Goal: Task Accomplishment & Management: Complete application form

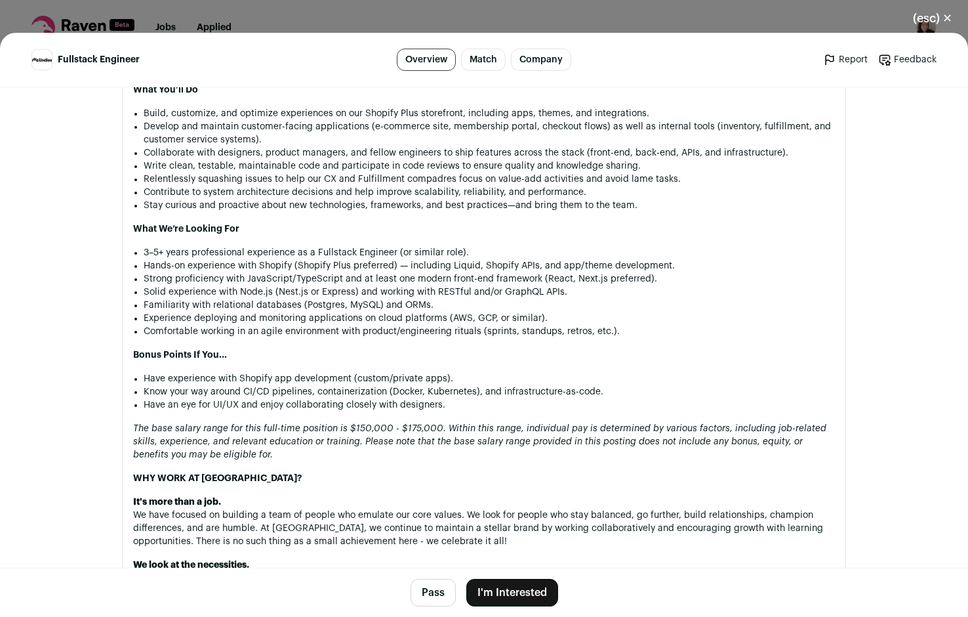
scroll to position [798, 0]
click at [504, 587] on button "I'm Interested" at bounding box center [512, 593] width 92 height 28
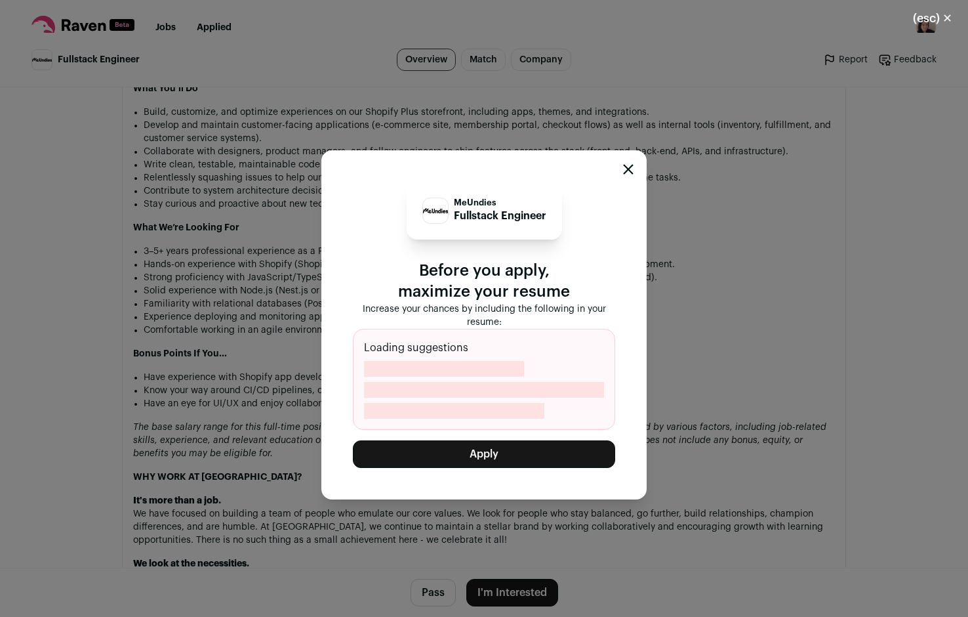
click at [463, 444] on button "Apply" at bounding box center [484, 454] width 262 height 28
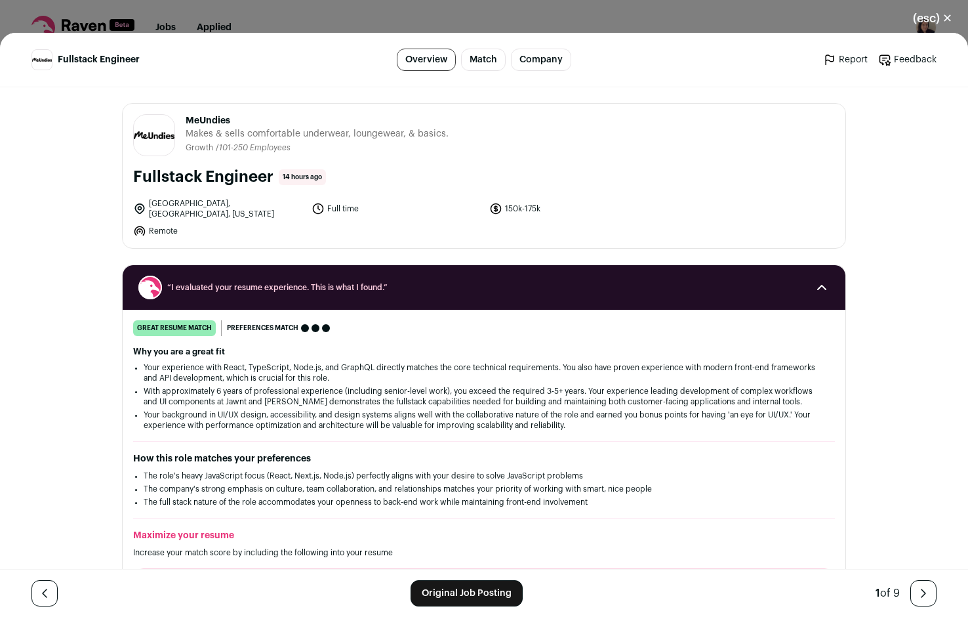
click at [276, 0] on div "(esc) ✕ Fullstack Engineer Overview Match Company Report Feedback Report Feedba…" at bounding box center [484, 308] width 968 height 617
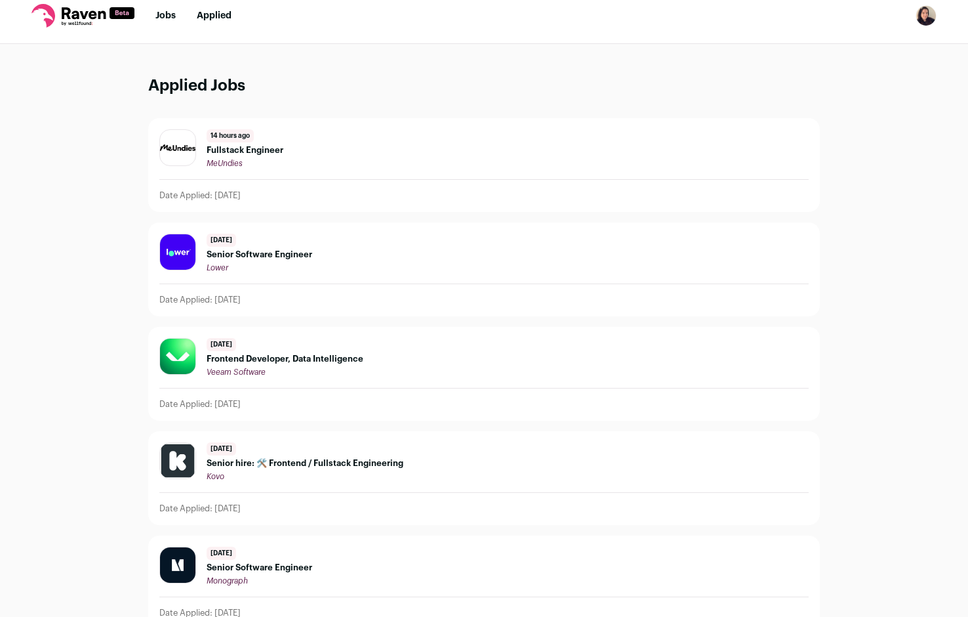
scroll to position [14, 0]
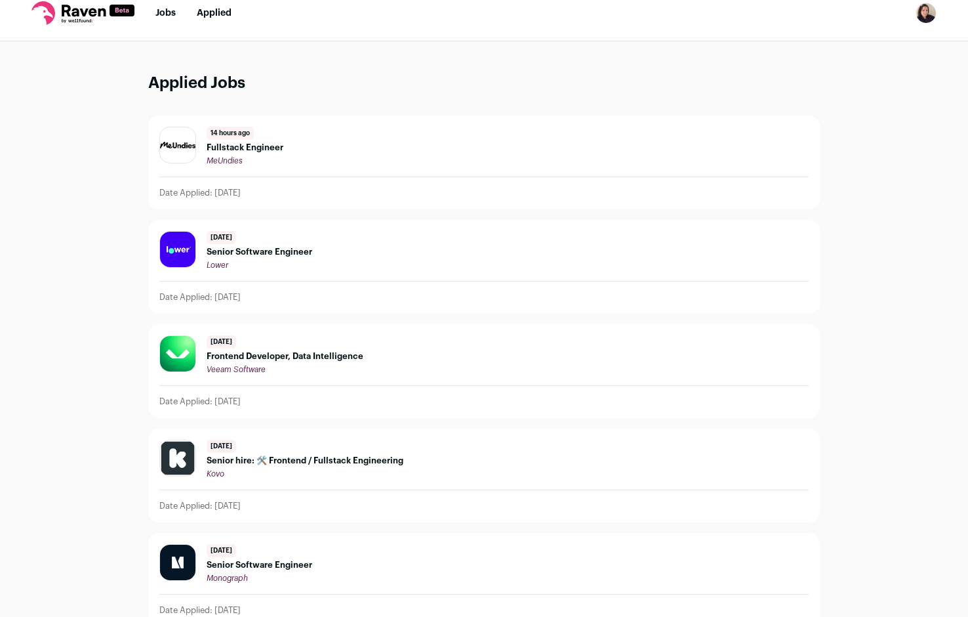
click at [157, 19] on li "Jobs" at bounding box center [165, 13] width 20 height 13
click at [157, 12] on link "Jobs" at bounding box center [165, 13] width 20 height 9
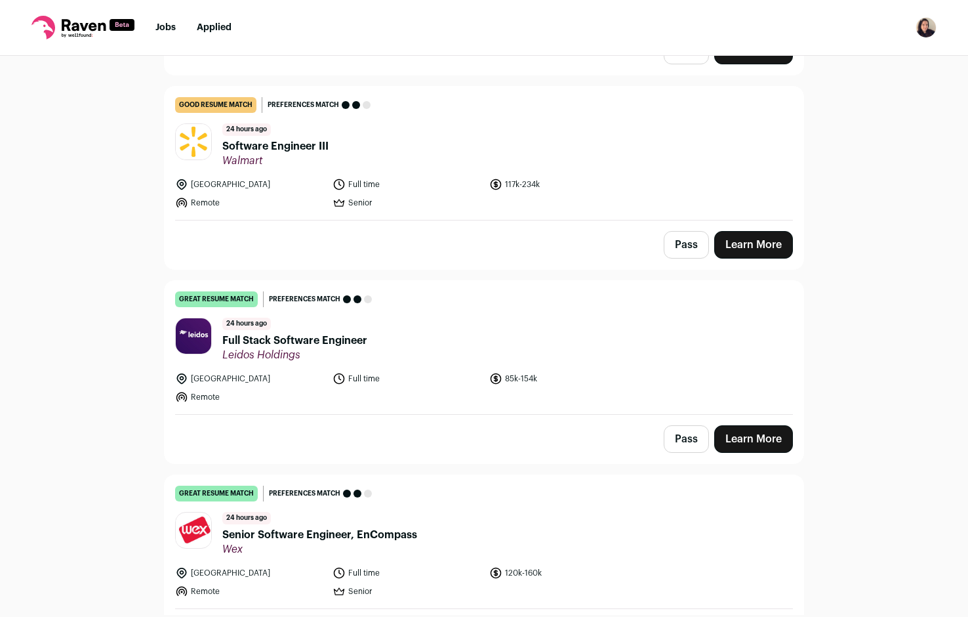
scroll to position [731, 0]
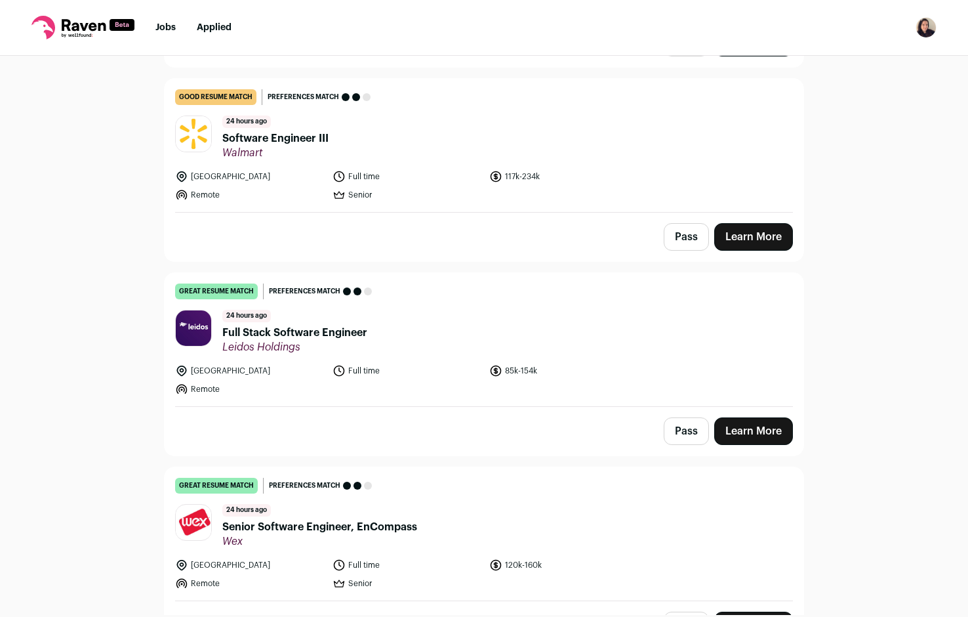
click at [296, 325] on span "Full Stack Software Engineer" at bounding box center [294, 333] width 145 height 16
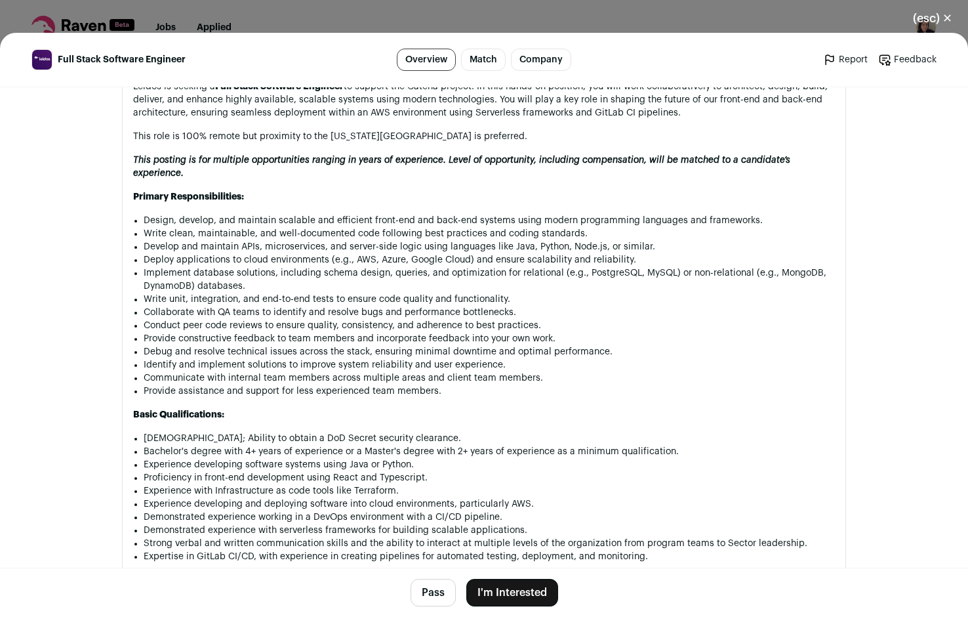
scroll to position [658, 0]
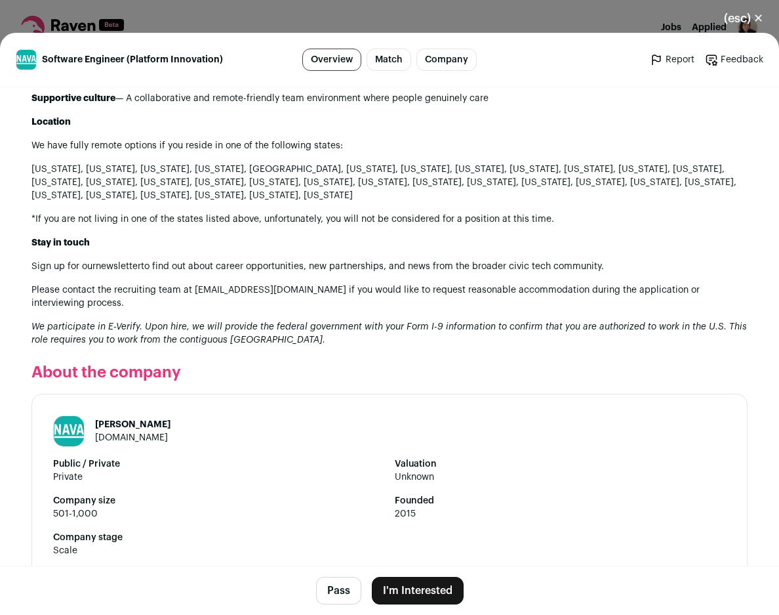
scroll to position [1888, 0]
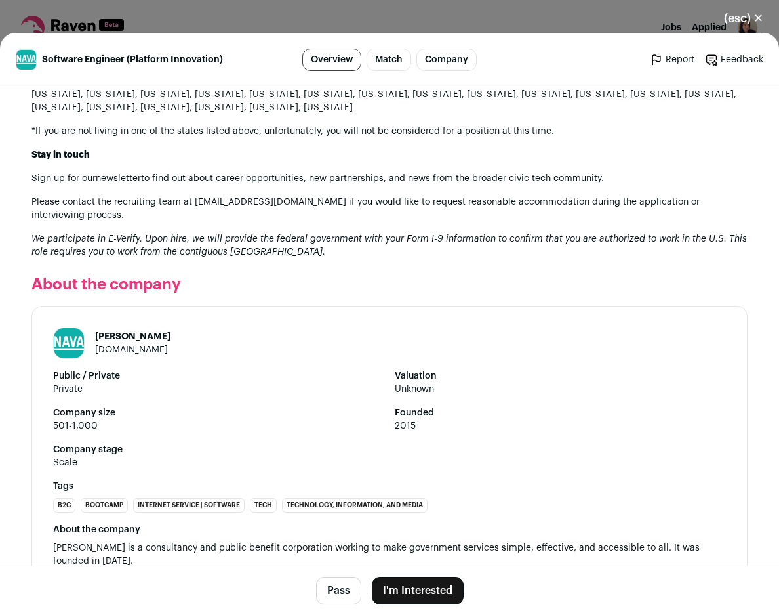
click at [394, 586] on button "I'm Interested" at bounding box center [418, 591] width 92 height 28
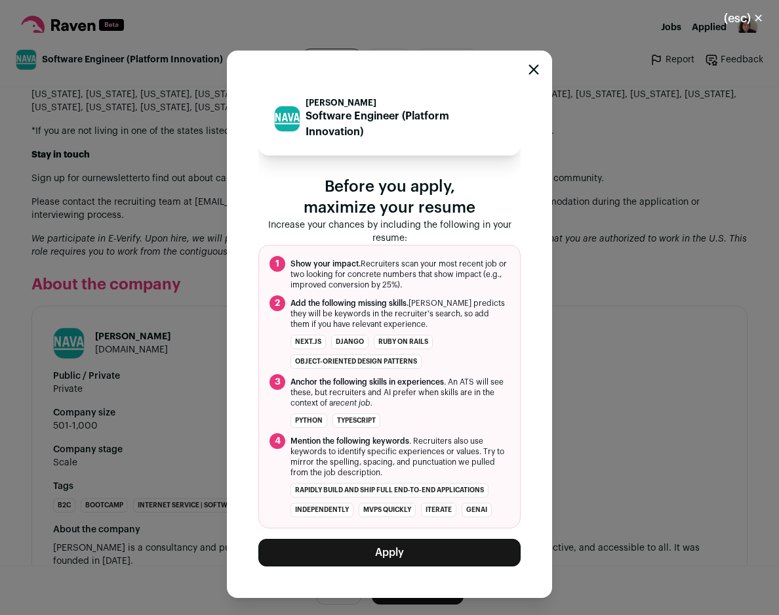
click at [383, 555] on button "Apply" at bounding box center [389, 553] width 262 height 28
